Goal: Task Accomplishment & Management: Complete application form

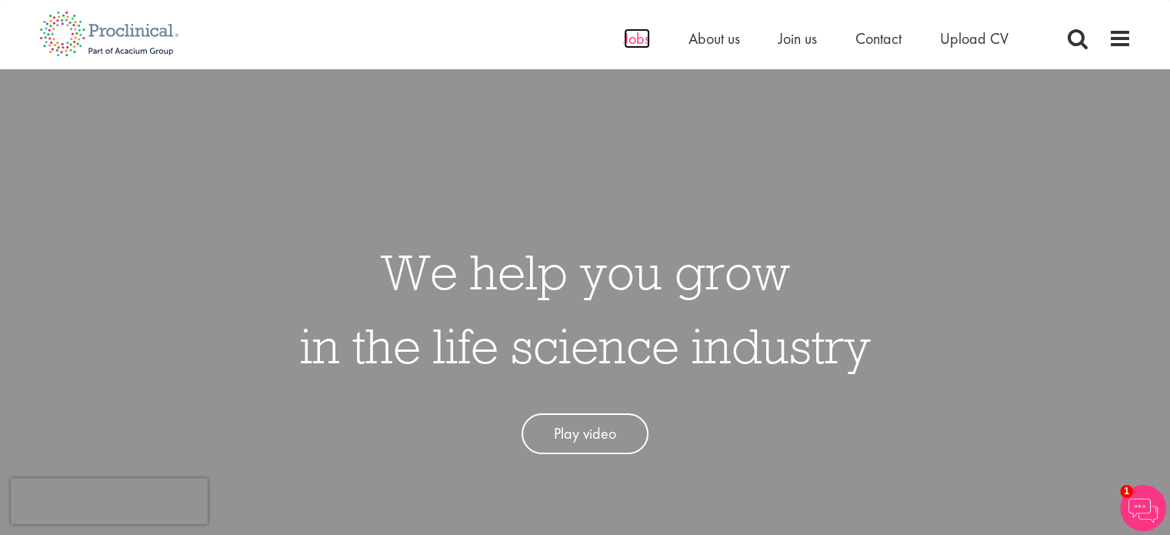
click at [634, 42] on span "Jobs" at bounding box center [637, 38] width 26 height 20
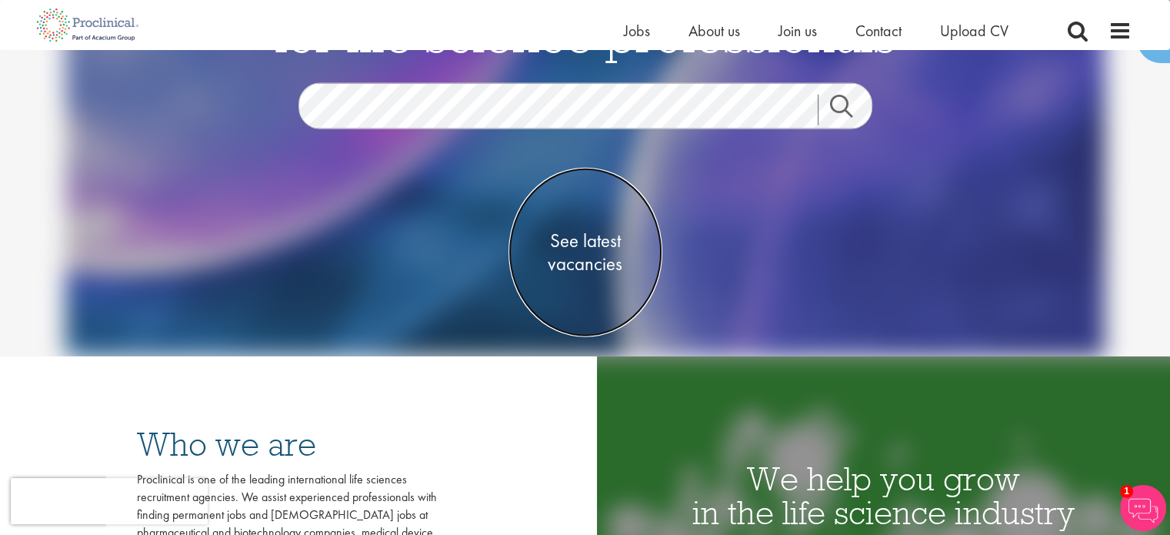
scroll to position [152, 0]
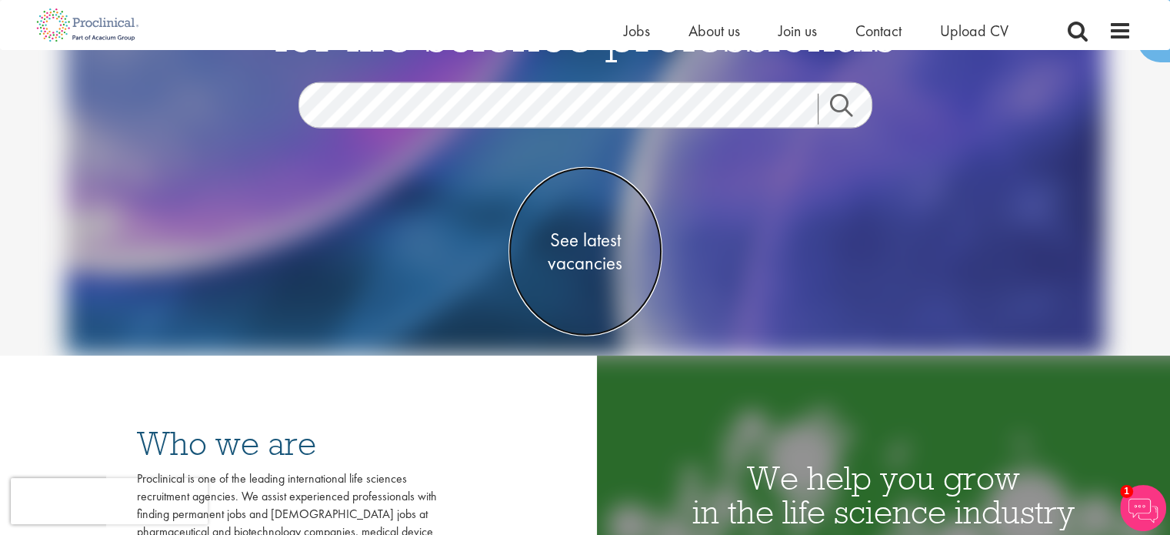
click at [589, 263] on span "See latest vacancies" at bounding box center [586, 252] width 154 height 46
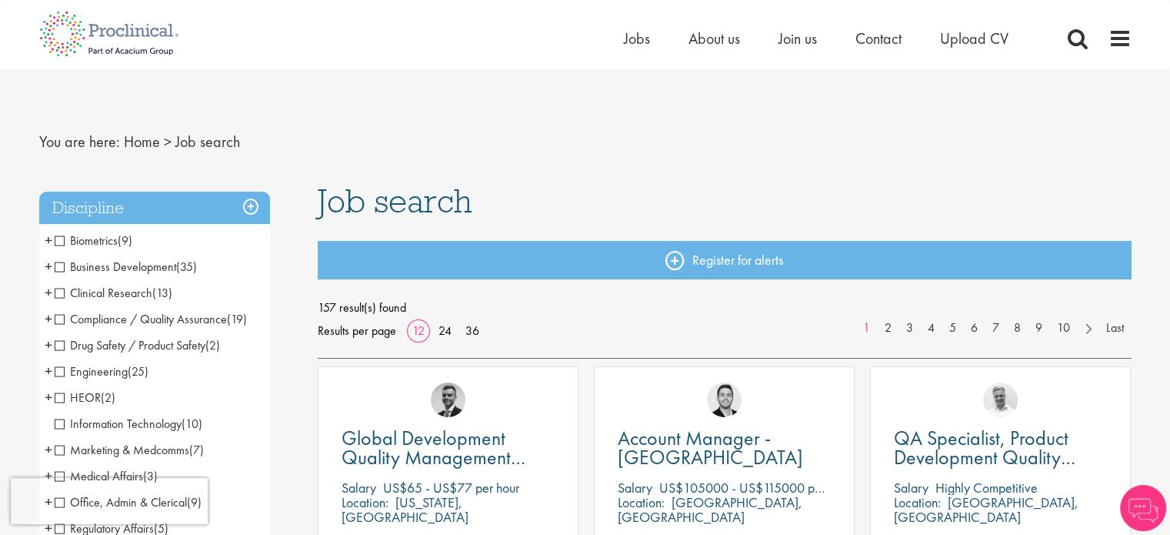
click at [56, 292] on span "Clinical Research" at bounding box center [104, 293] width 98 height 16
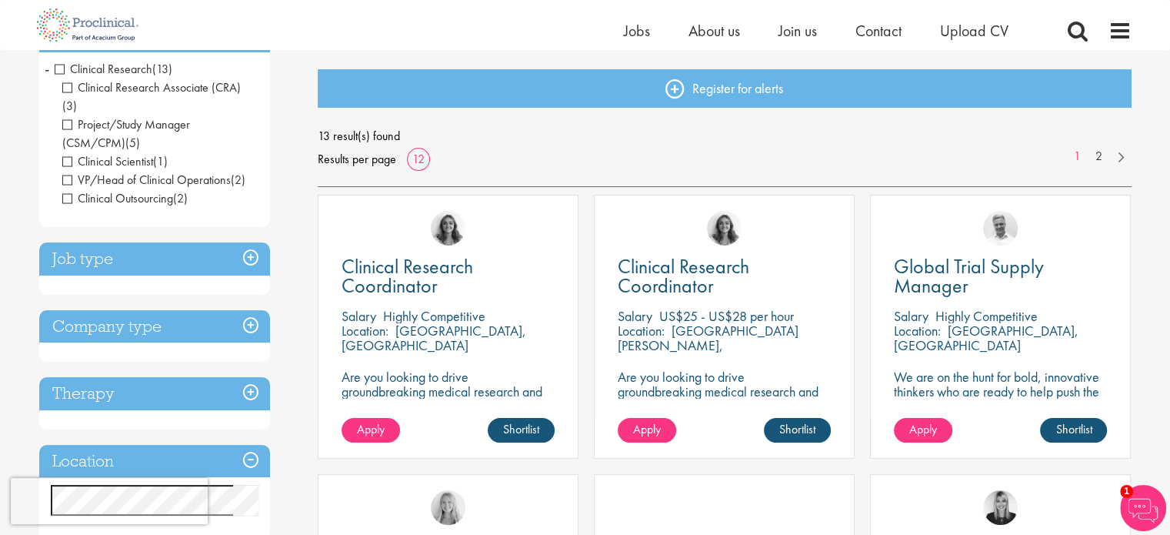
scroll to position [153, 0]
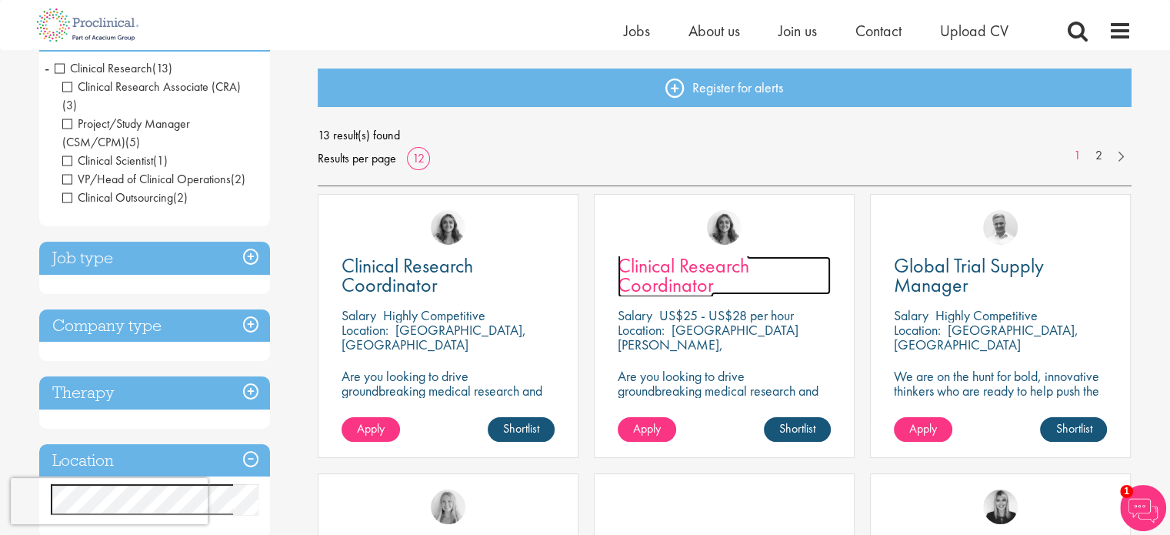
click at [689, 275] on span "Clinical Research Coordinator" at bounding box center [684, 274] width 132 height 45
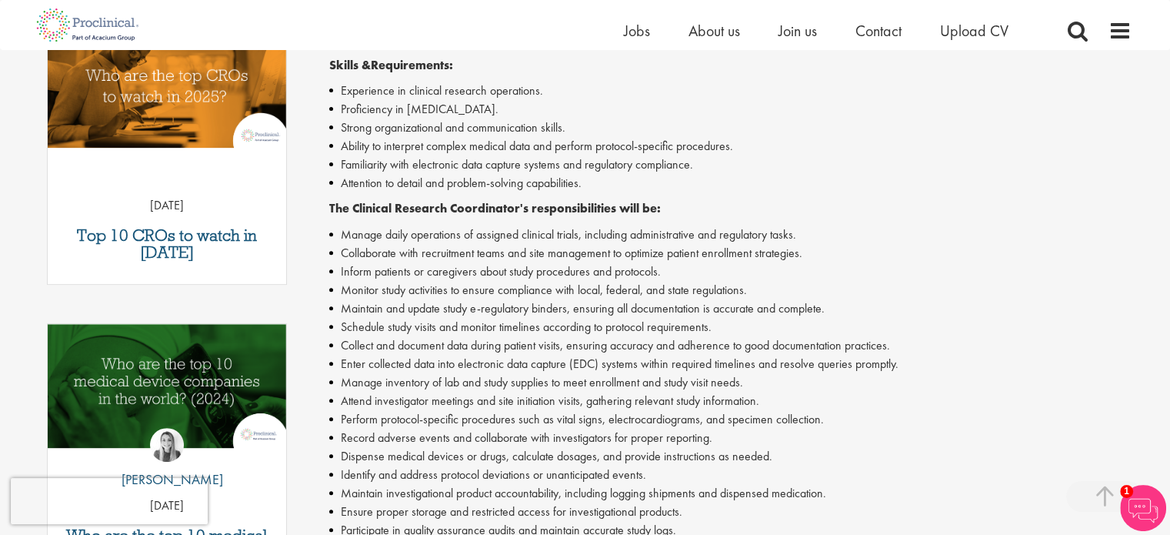
scroll to position [536, 0]
drag, startPoint x: 535, startPoint y: 308, endPoint x: 569, endPoint y: 309, distance: 34.6
click at [569, 309] on li "Maintain and update study e-regulatory binders, ensuring all documentation is a…" at bounding box center [730, 308] width 803 height 18
copy li "binders"
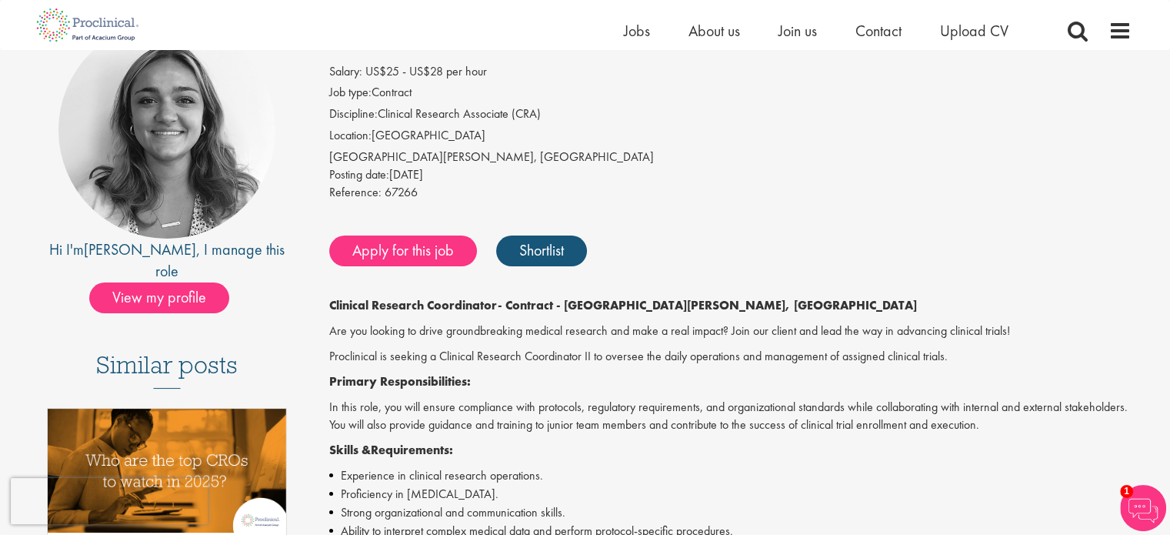
scroll to position [151, 0]
click at [400, 255] on link "Apply for this job" at bounding box center [403, 250] width 148 height 31
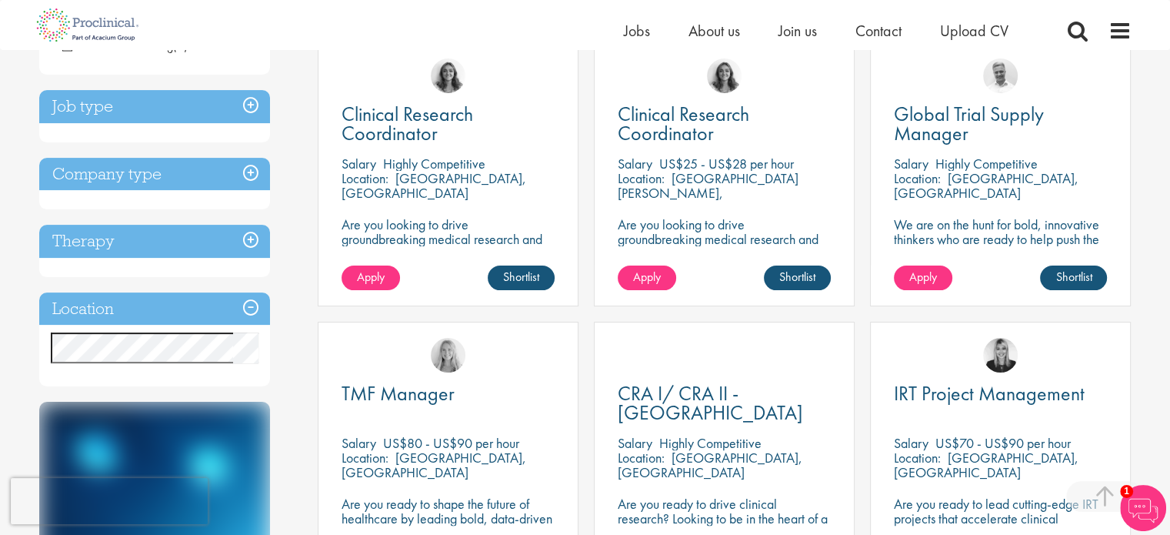
scroll to position [305, 0]
click at [249, 89] on h3 "Job type" at bounding box center [154, 105] width 231 height 33
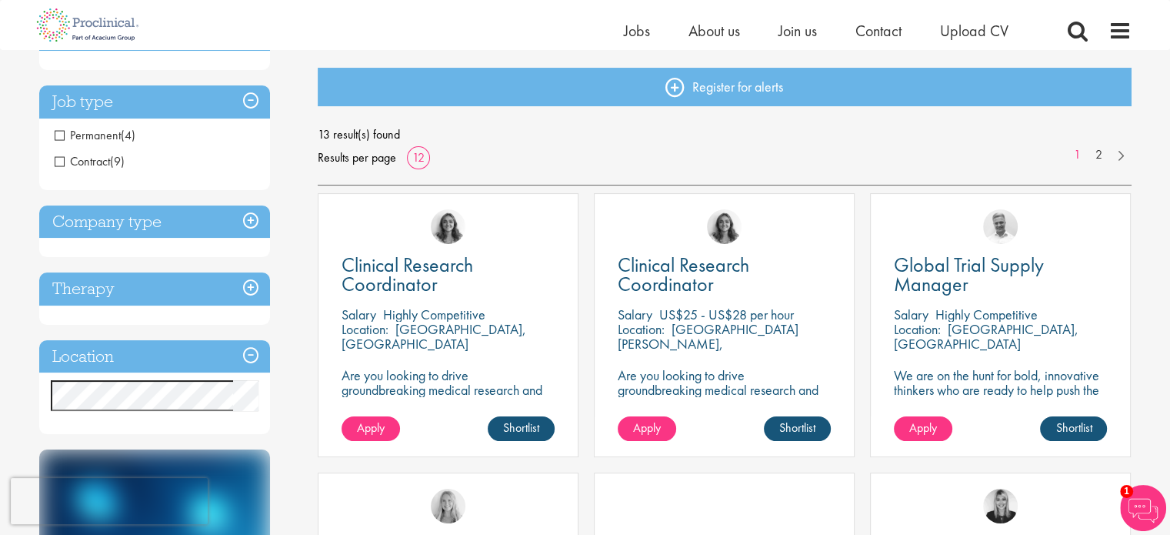
scroll to position [153, 0]
click at [62, 136] on span "Permanent" at bounding box center [88, 136] width 66 height 16
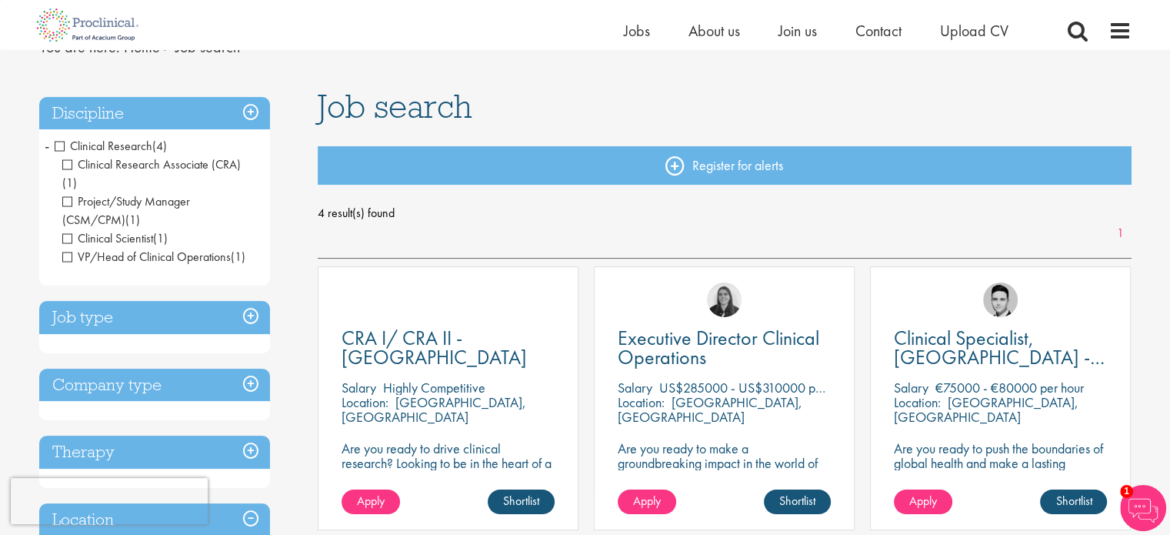
click at [246, 301] on h3 "Job type" at bounding box center [154, 317] width 231 height 33
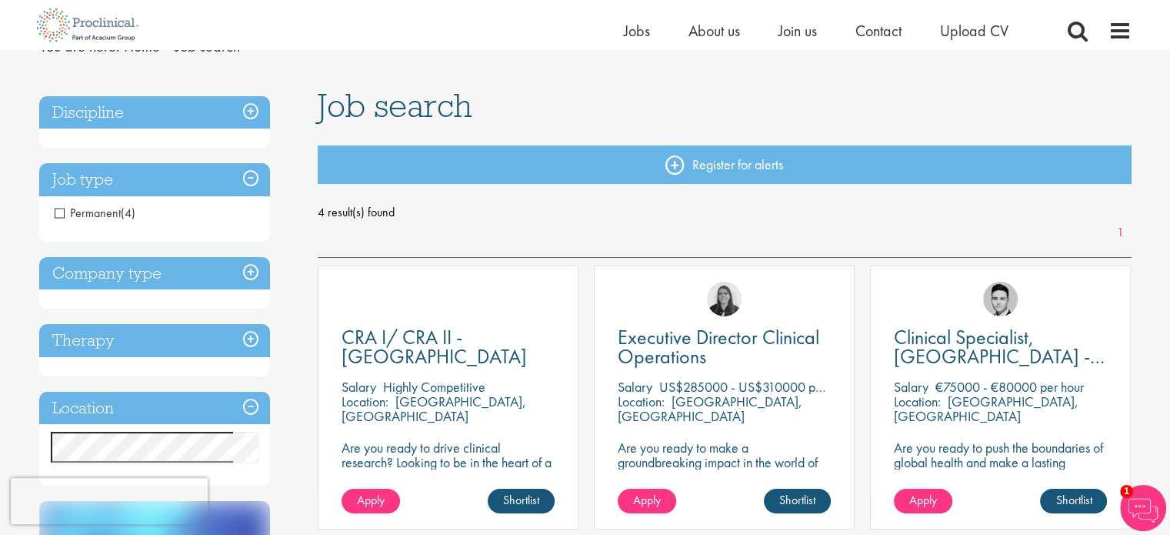
click at [58, 213] on span "Permanent" at bounding box center [88, 213] width 66 height 16
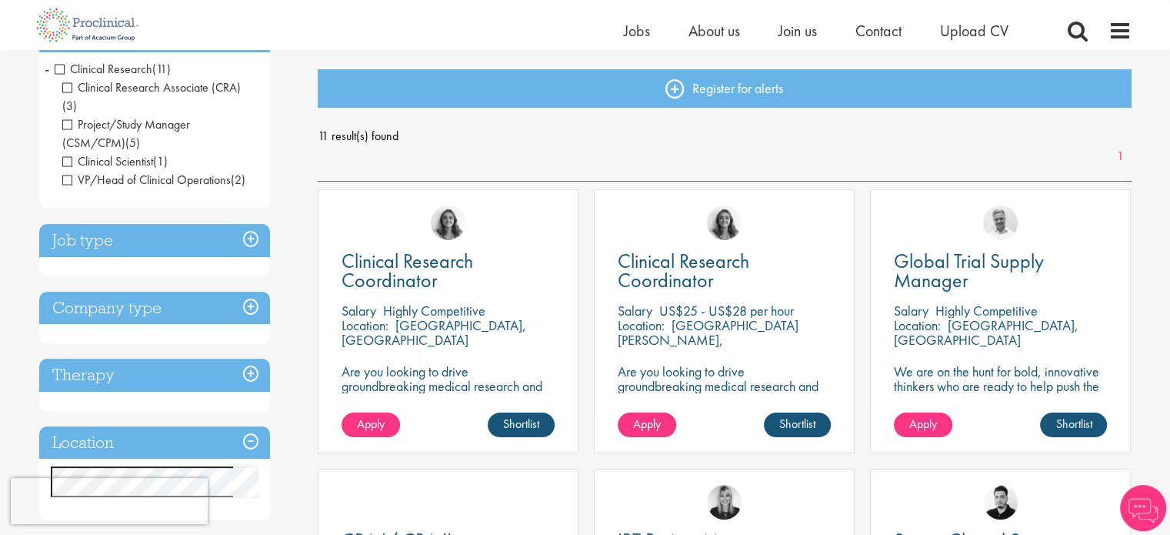
scroll to position [153, 0]
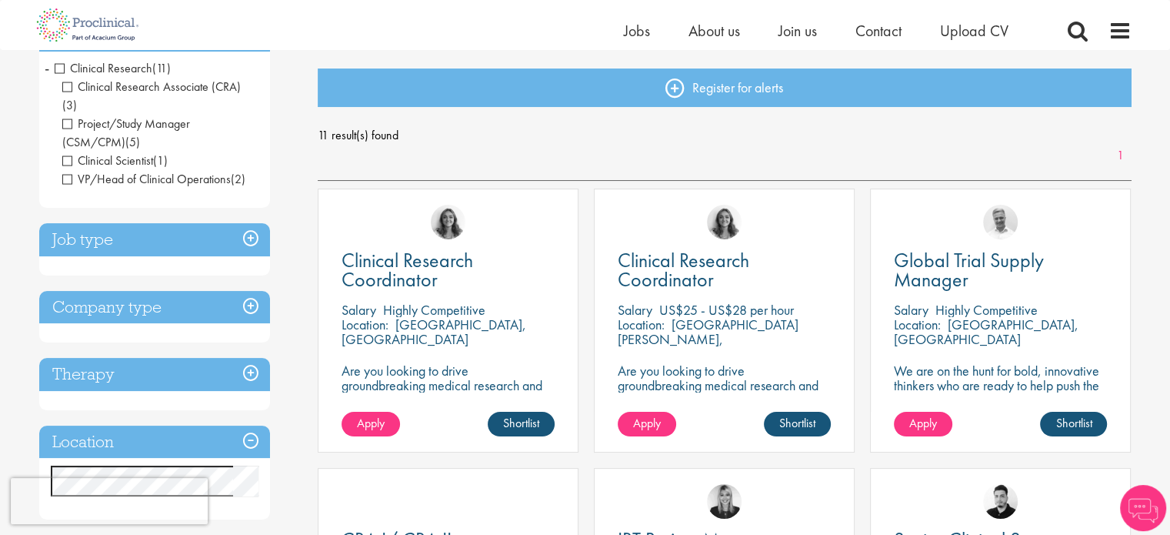
click at [249, 291] on h3 "Company type" at bounding box center [154, 307] width 231 height 33
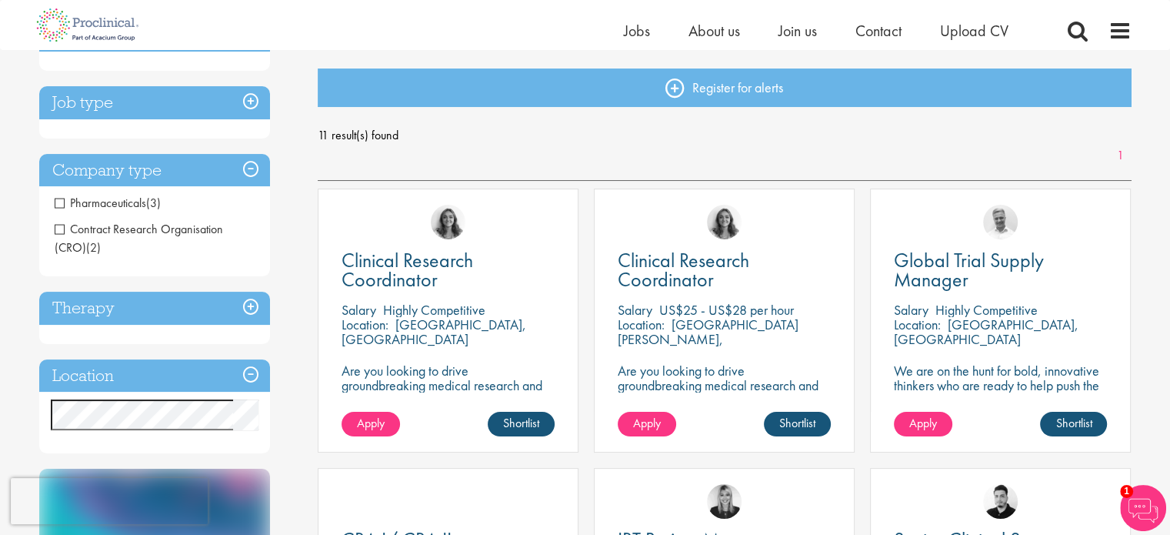
click at [61, 229] on span "Contract Research Organisation (CRO)" at bounding box center [139, 238] width 169 height 35
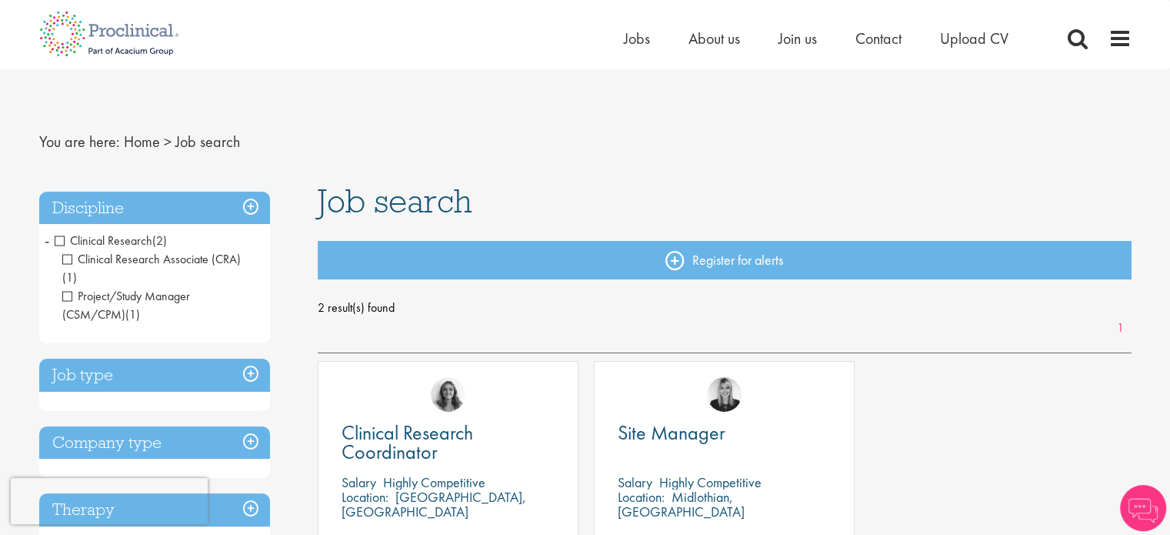
click at [243, 426] on h3 "Company type" at bounding box center [154, 442] width 231 height 33
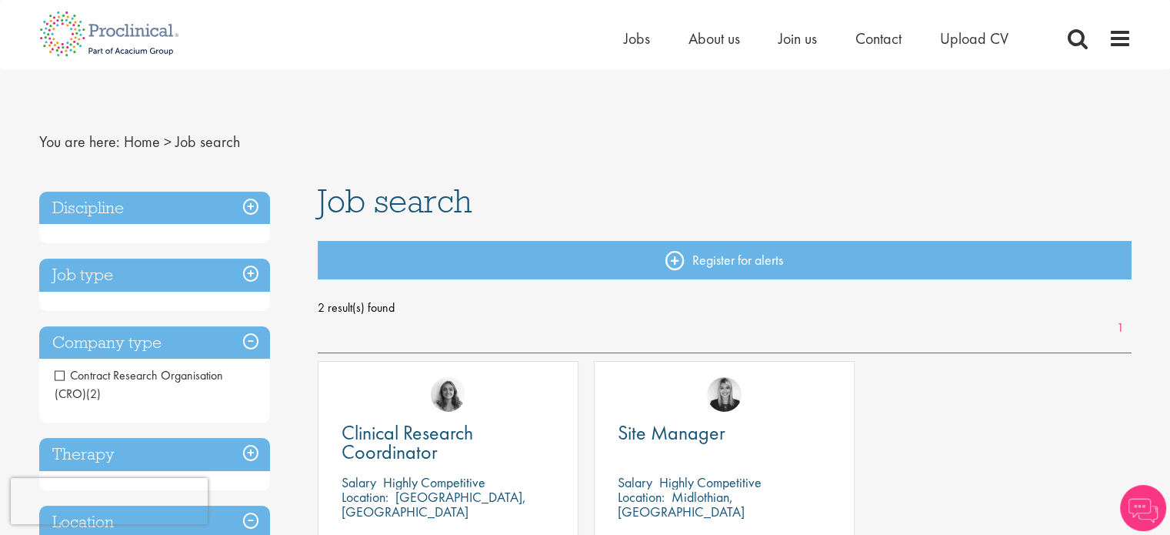
click at [313, 365] on div "Clinical Research Coordinator [GEOGRAPHIC_DATA] Highly Competitive Location: [G…" at bounding box center [448, 500] width 276 height 279
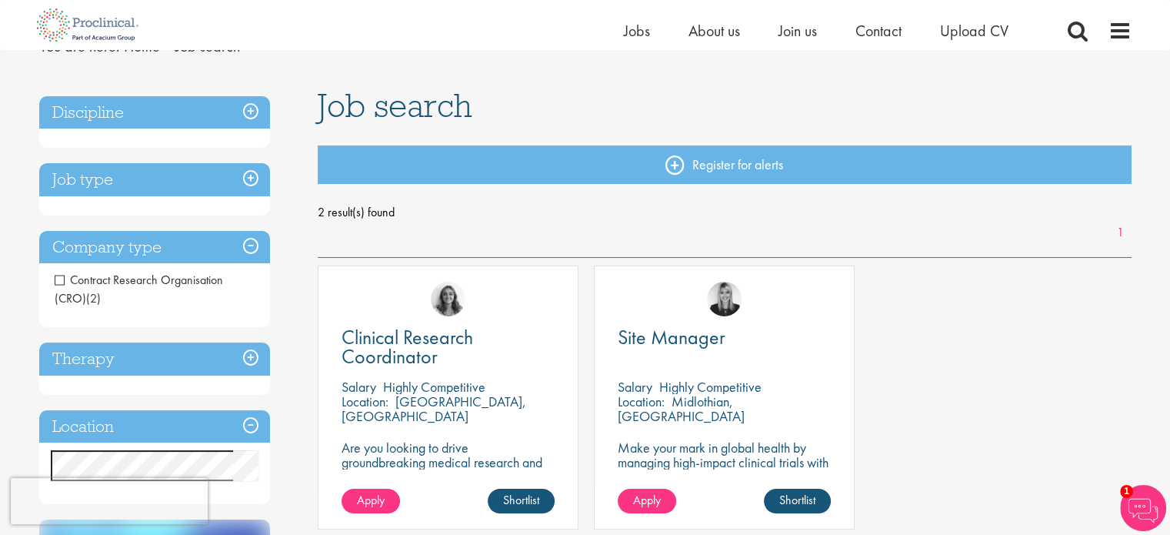
scroll to position [77, 0]
click at [62, 279] on span "Contract Research Organisation (CRO)" at bounding box center [139, 288] width 169 height 35
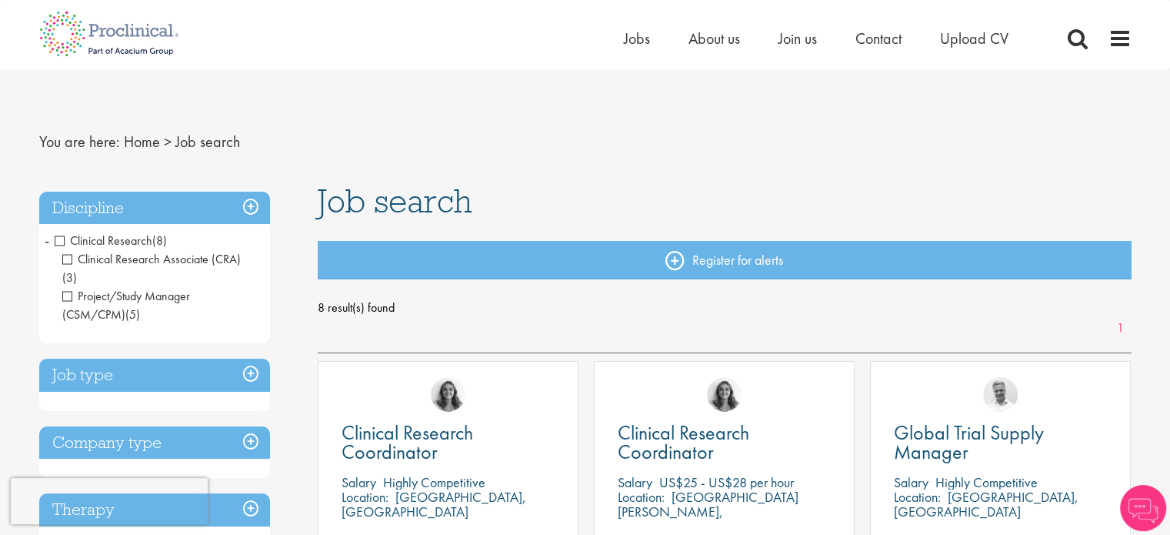
click at [214, 426] on h3 "Company type" at bounding box center [154, 442] width 231 height 33
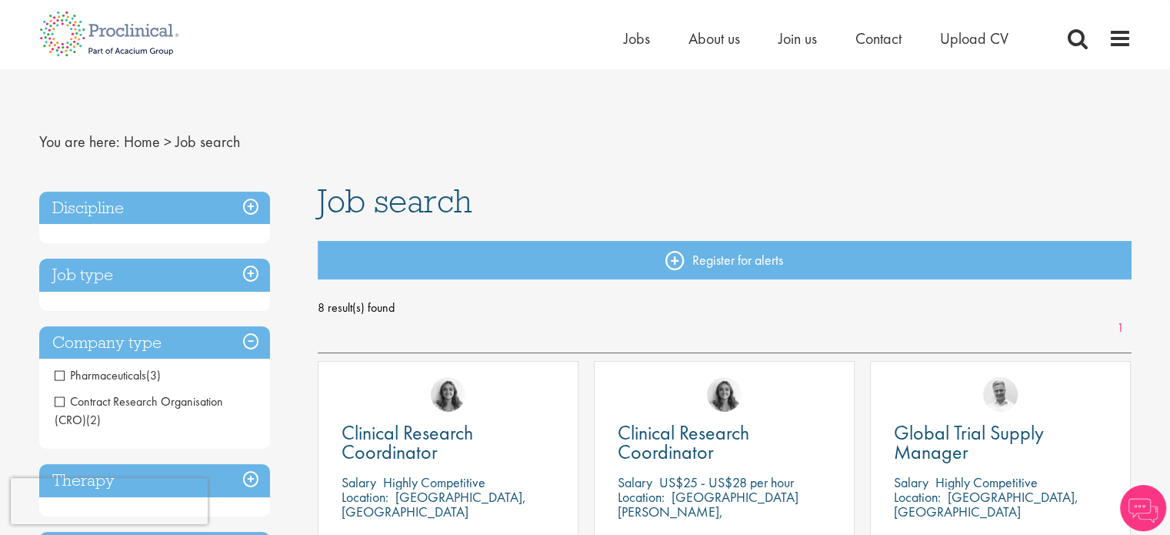
click at [59, 378] on span "Pharmaceuticals" at bounding box center [101, 375] width 92 height 16
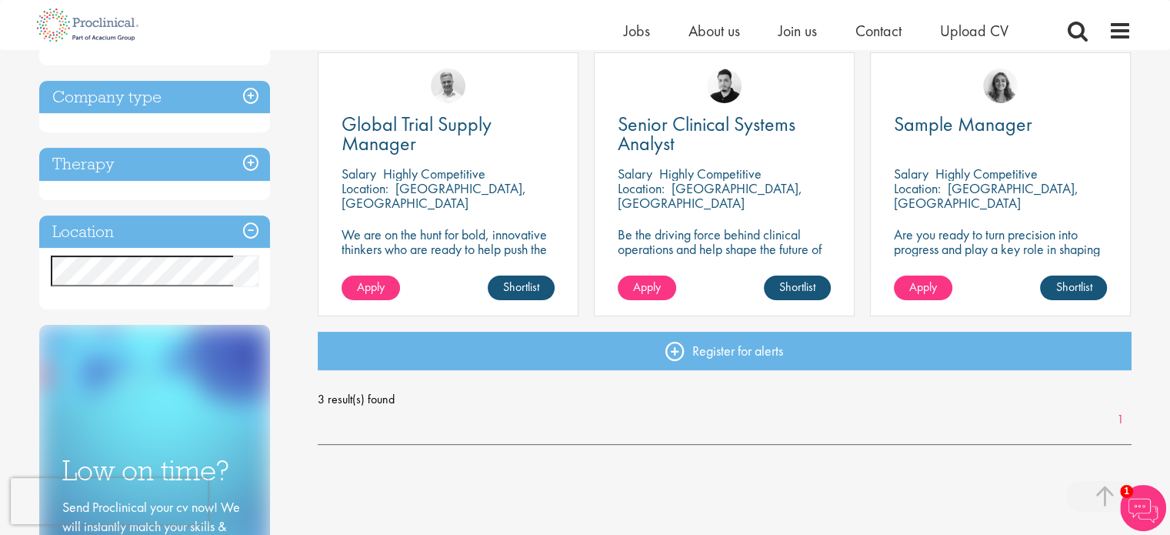
scroll to position [290, 0]
